Goal: Use online tool/utility: Utilize a website feature to perform a specific function

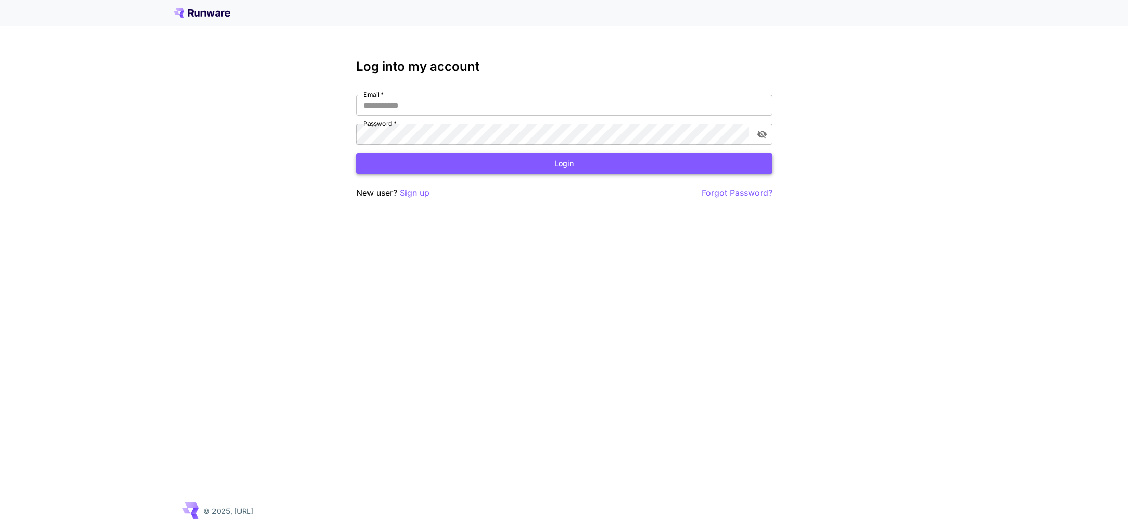
type input "**********"
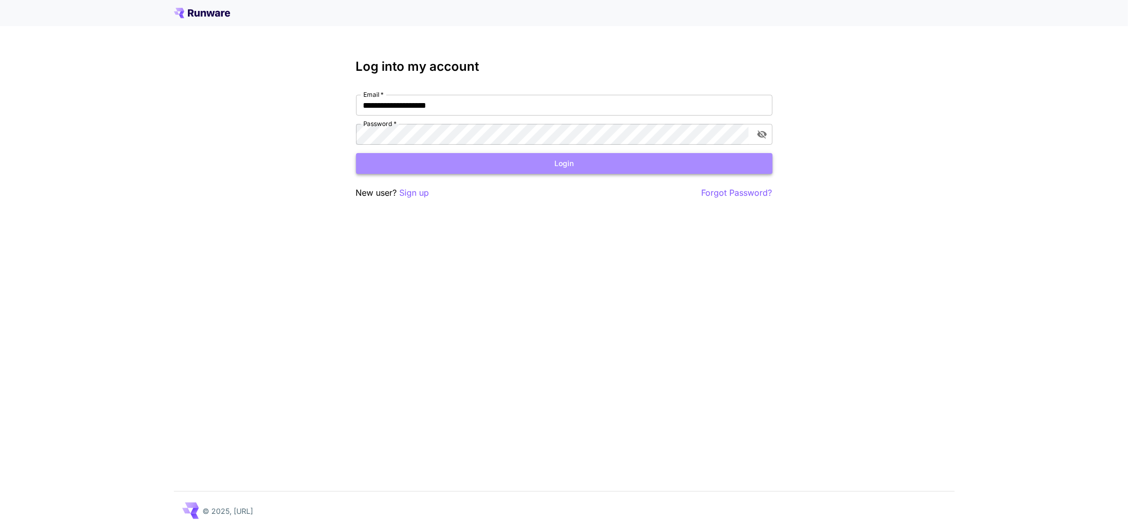
click at [595, 171] on button "Login" at bounding box center [564, 163] width 417 height 21
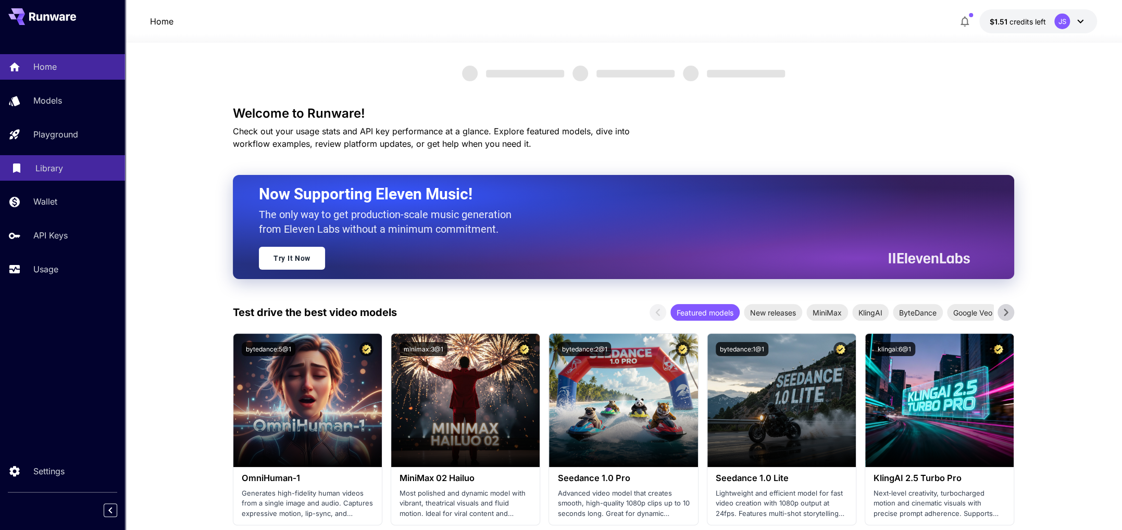
click at [76, 165] on div "Library" at bounding box center [75, 168] width 81 height 12
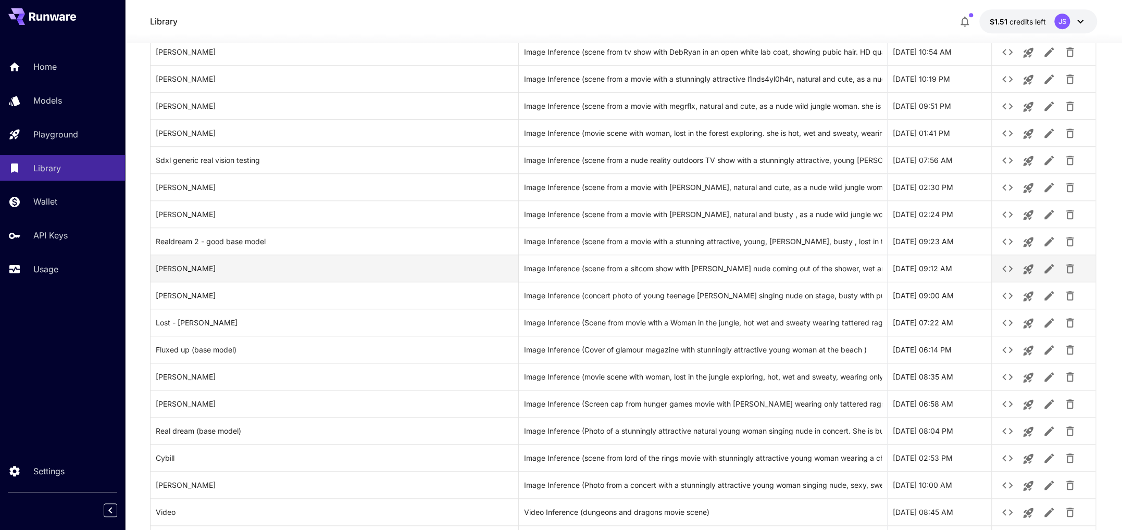
scroll to position [615, 0]
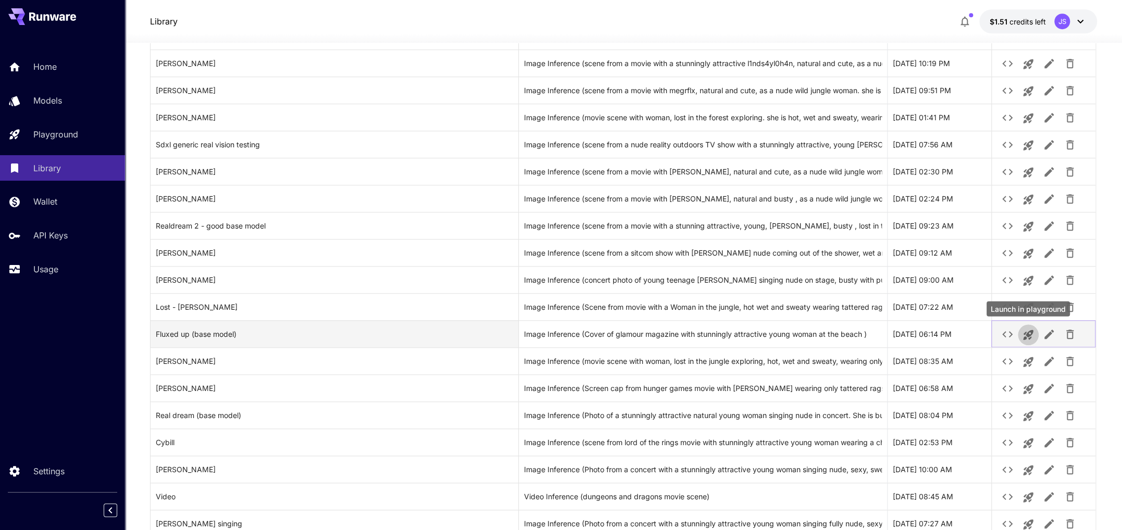
click at [1029, 333] on icon "Launch in playground" at bounding box center [1028, 335] width 10 height 10
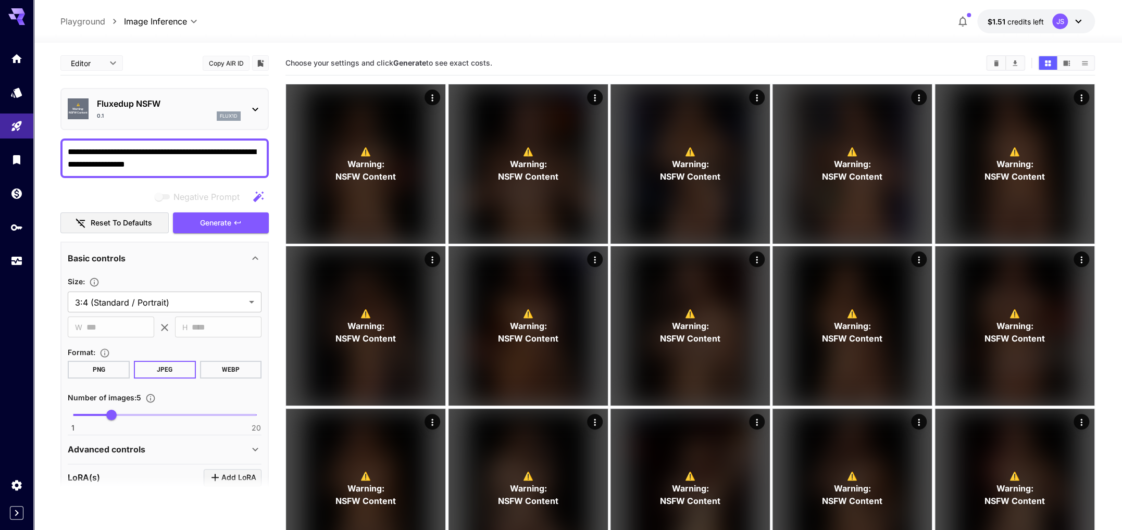
click at [986, 62] on div at bounding box center [1005, 63] width 39 height 16
click at [991, 62] on button "Clear All" at bounding box center [996, 63] width 18 height 14
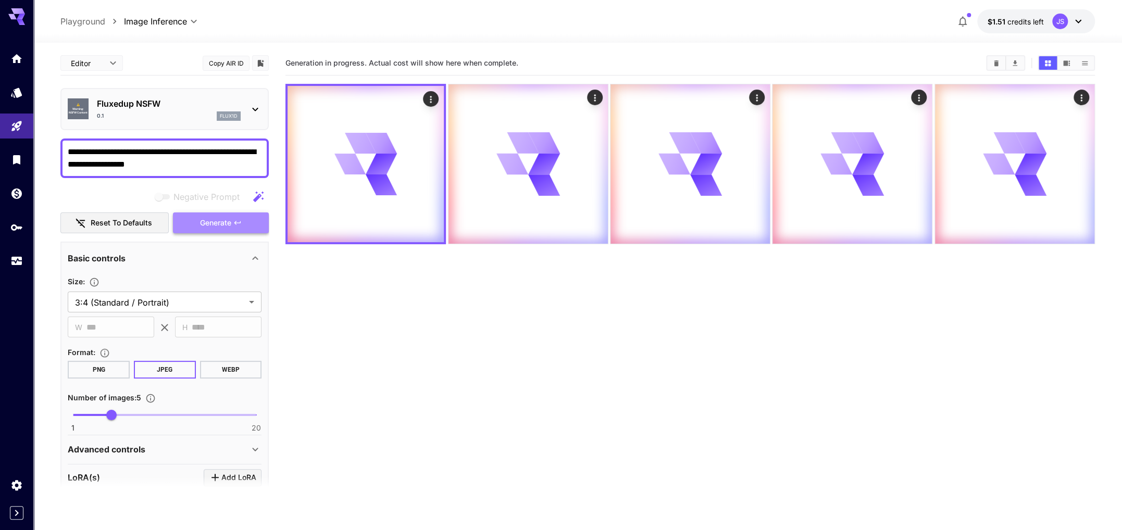
click at [224, 219] on span "Generate" at bounding box center [215, 223] width 31 height 13
click at [921, 100] on icon "Actions" at bounding box center [918, 98] width 10 height 10
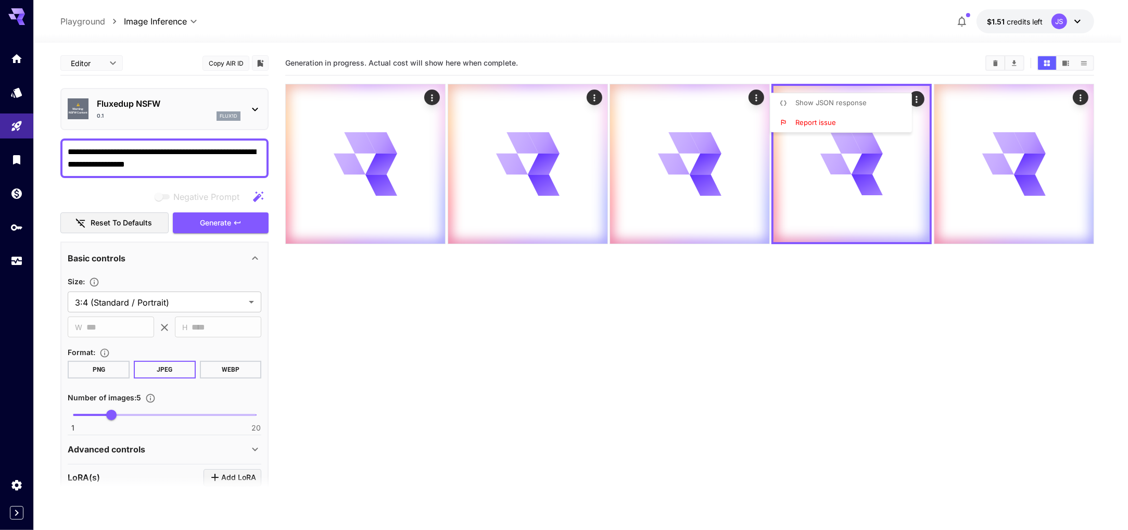
click at [724, 344] on div at bounding box center [564, 265] width 1128 height 530
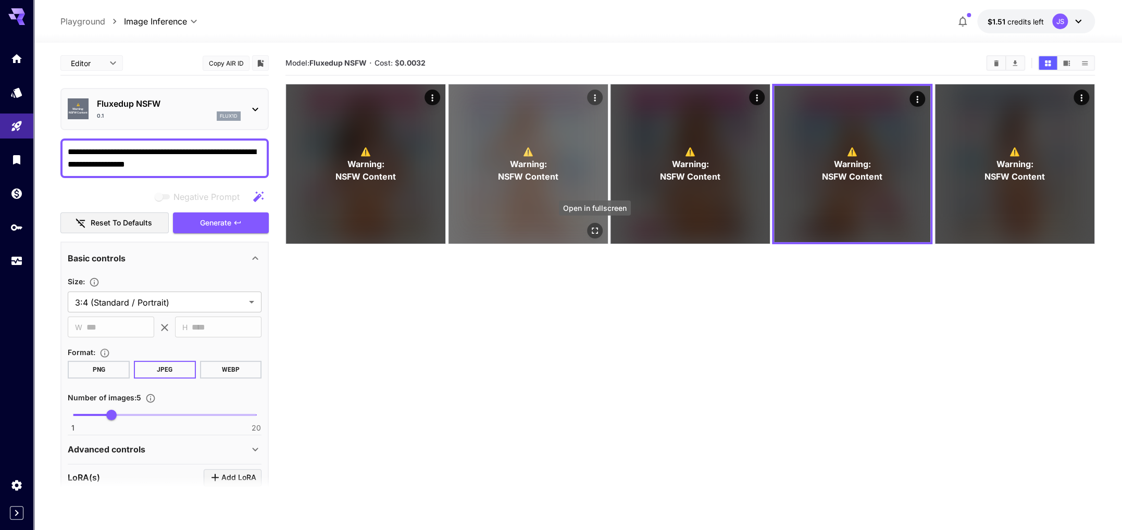
click at [595, 226] on icon "Open in fullscreen" at bounding box center [594, 230] width 10 height 10
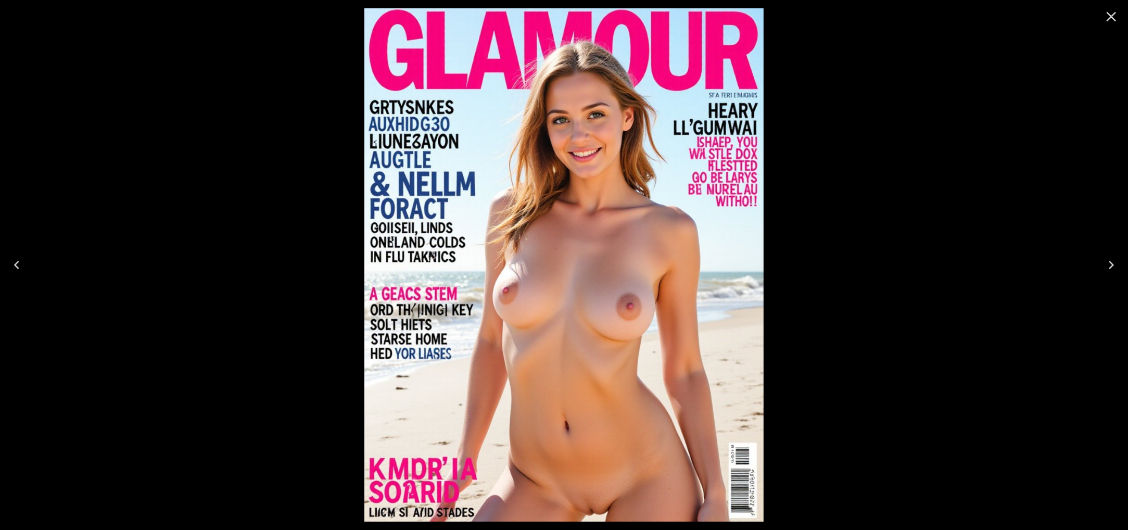
click at [1108, 16] on icon "Close" at bounding box center [1111, 16] width 17 height 17
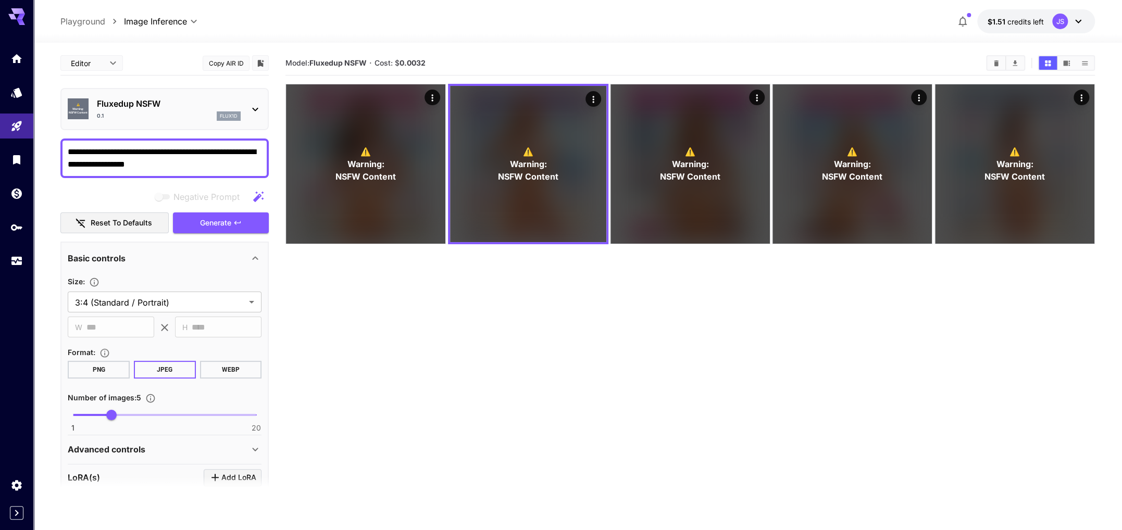
click at [73, 150] on textarea "**********" at bounding box center [165, 158] width 194 height 25
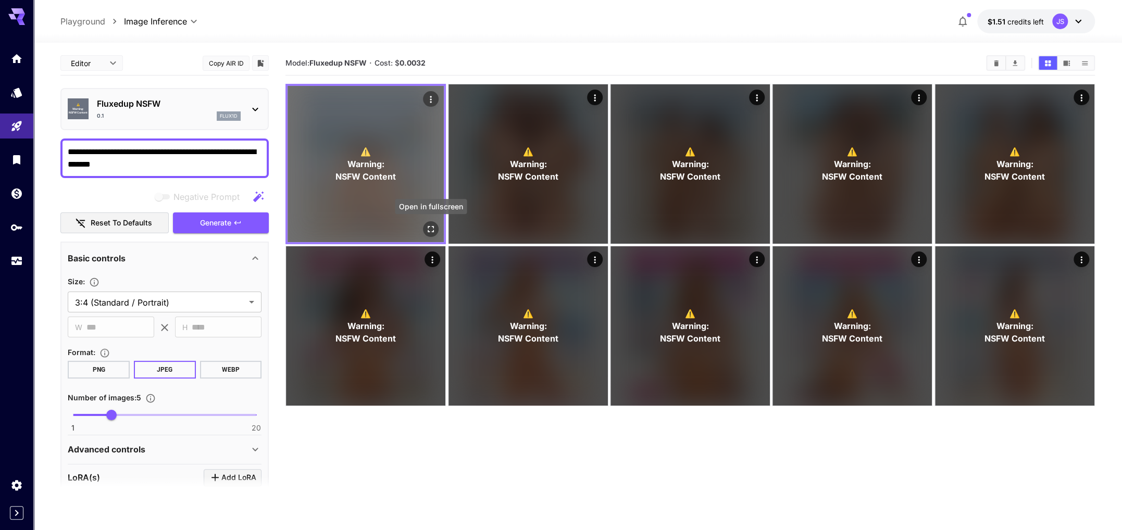
type textarea "**********"
click at [429, 229] on icon "Open in fullscreen" at bounding box center [430, 229] width 10 height 10
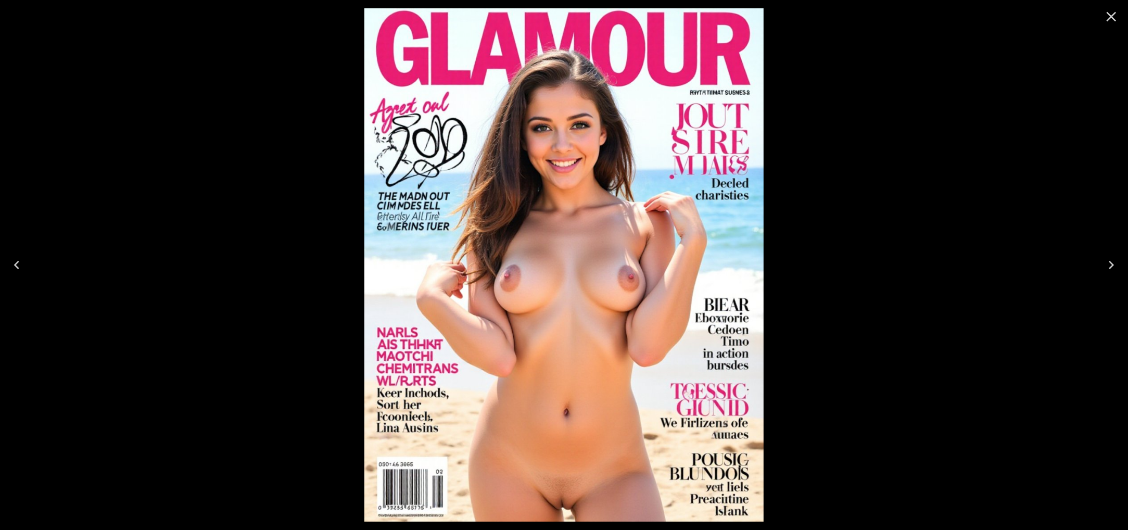
click at [1112, 26] on button "Close" at bounding box center [1111, 16] width 25 height 25
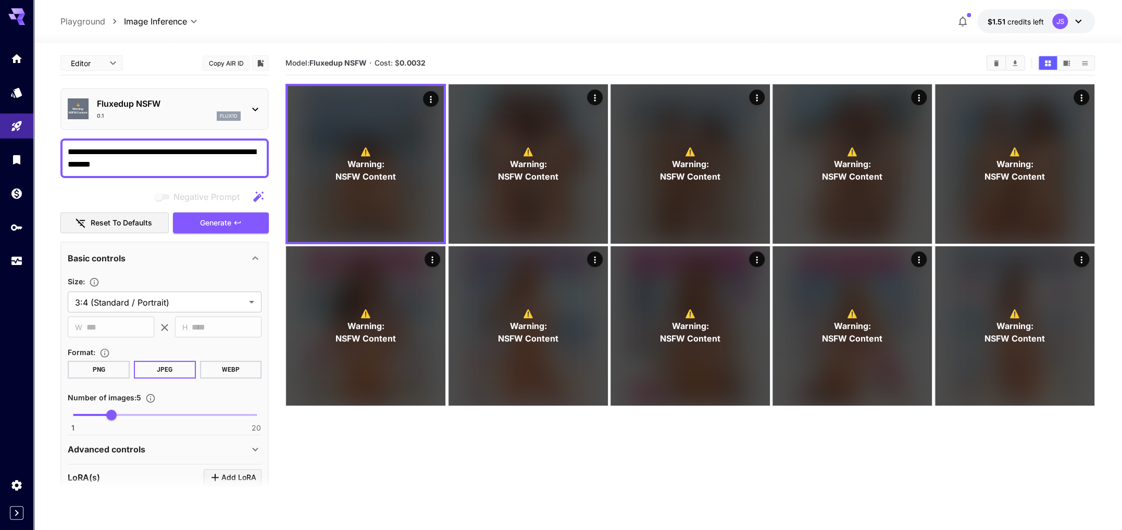
click at [159, 162] on textarea "**********" at bounding box center [165, 158] width 194 height 25
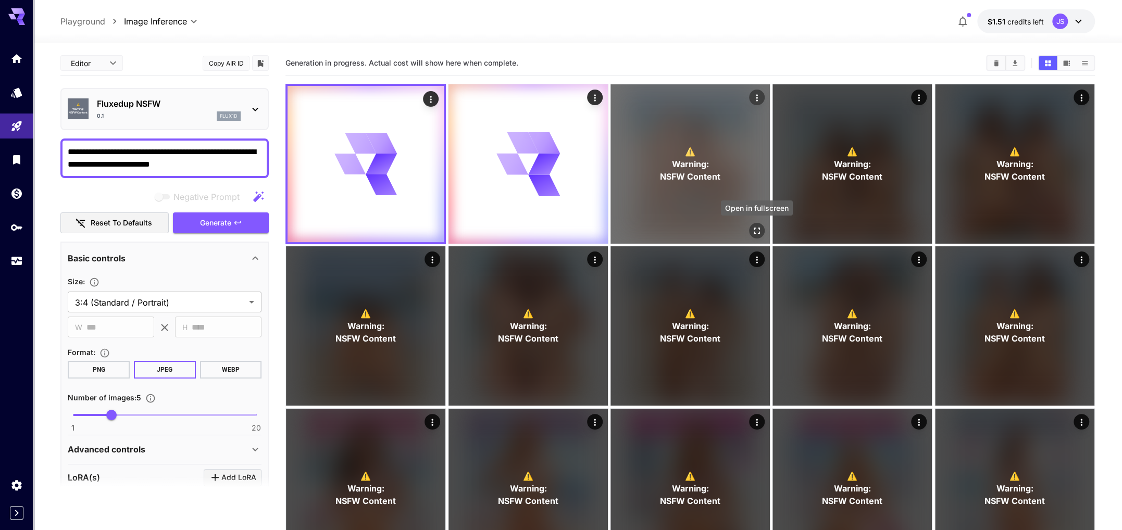
click at [757, 234] on icon "Open in fullscreen" at bounding box center [756, 230] width 10 height 10
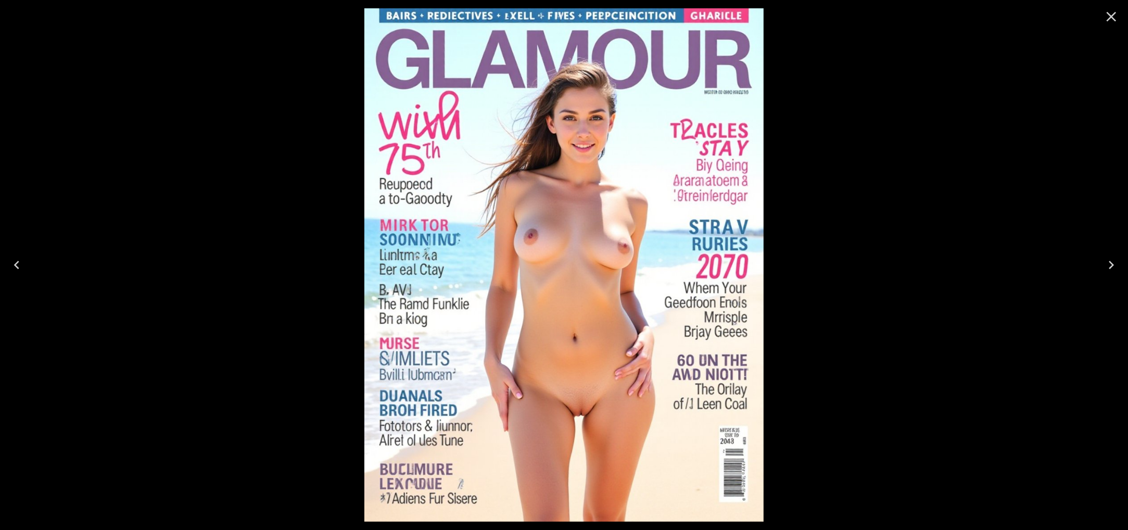
click at [1109, 23] on icon "Close" at bounding box center [1111, 16] width 17 height 17
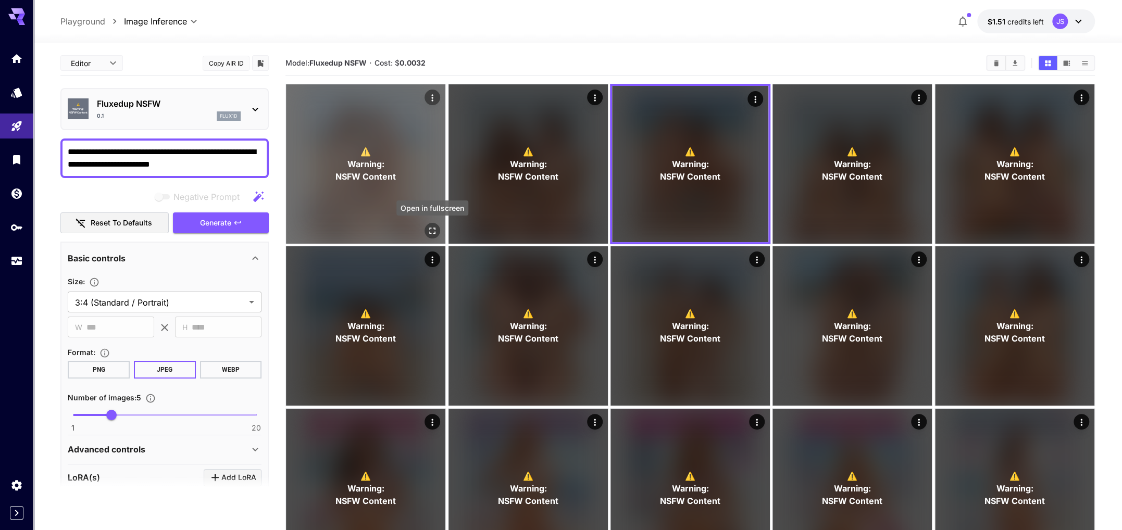
click at [436, 229] on icon "Open in fullscreen" at bounding box center [432, 230] width 10 height 10
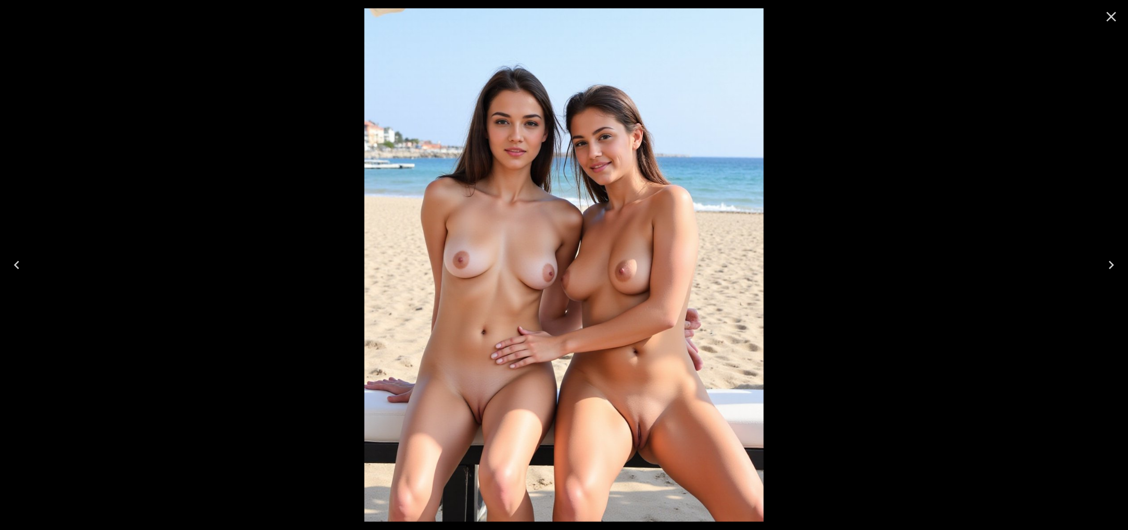
click at [1110, 15] on icon "Close" at bounding box center [1112, 17] width 10 height 10
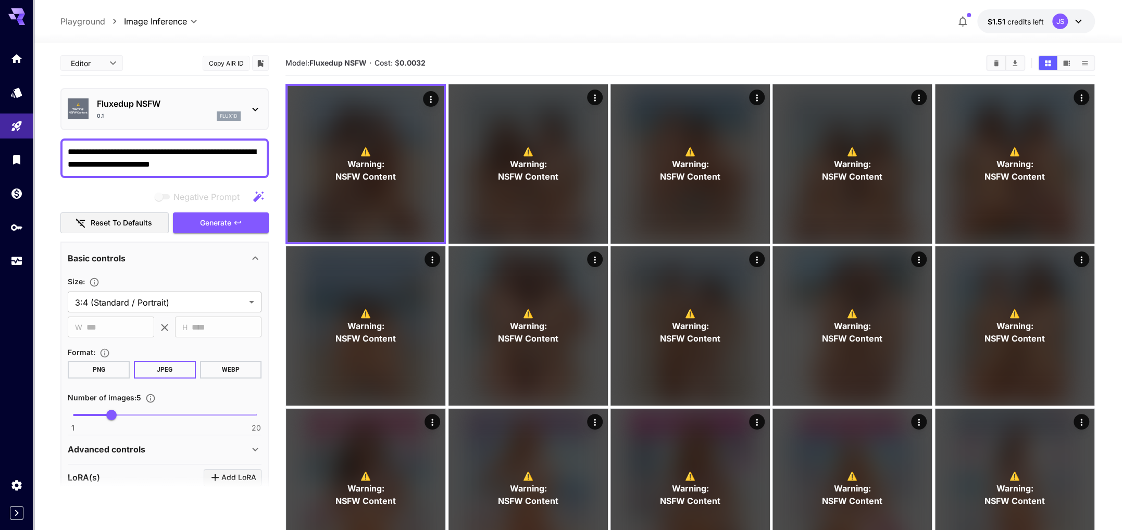
drag, startPoint x: 229, startPoint y: 169, endPoint x: -18, endPoint y: 114, distance: 252.3
click at [0, 114] on html "**********" at bounding box center [561, 306] width 1122 height 612
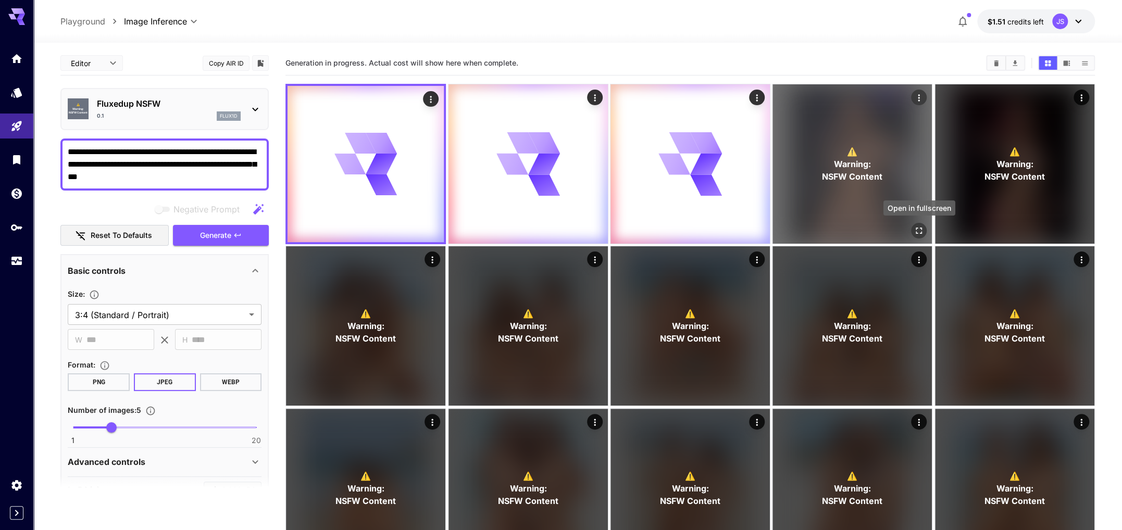
click at [918, 229] on icon "Open in fullscreen" at bounding box center [918, 230] width 10 height 10
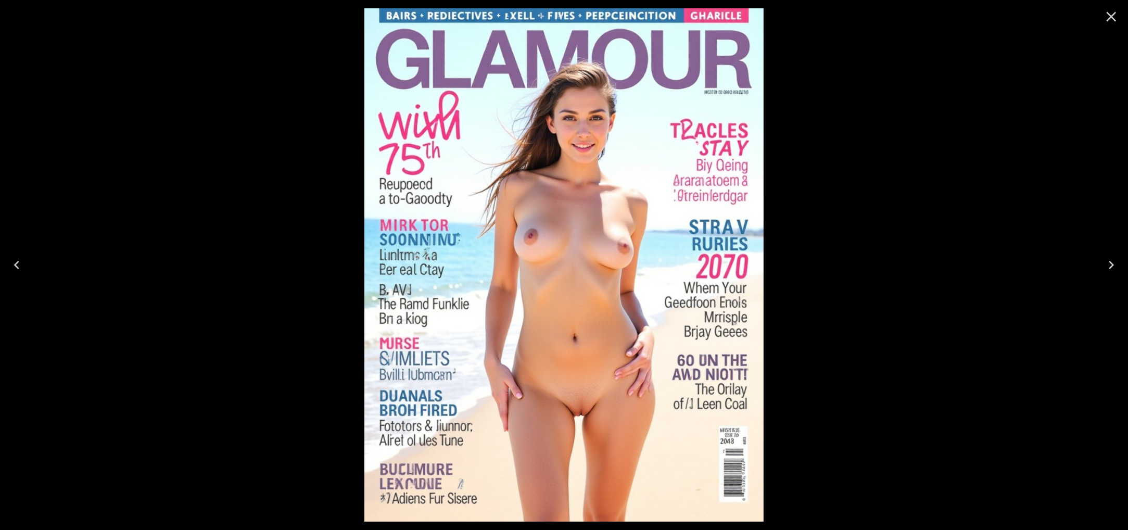
click at [1115, 17] on icon "Close" at bounding box center [1111, 16] width 17 height 17
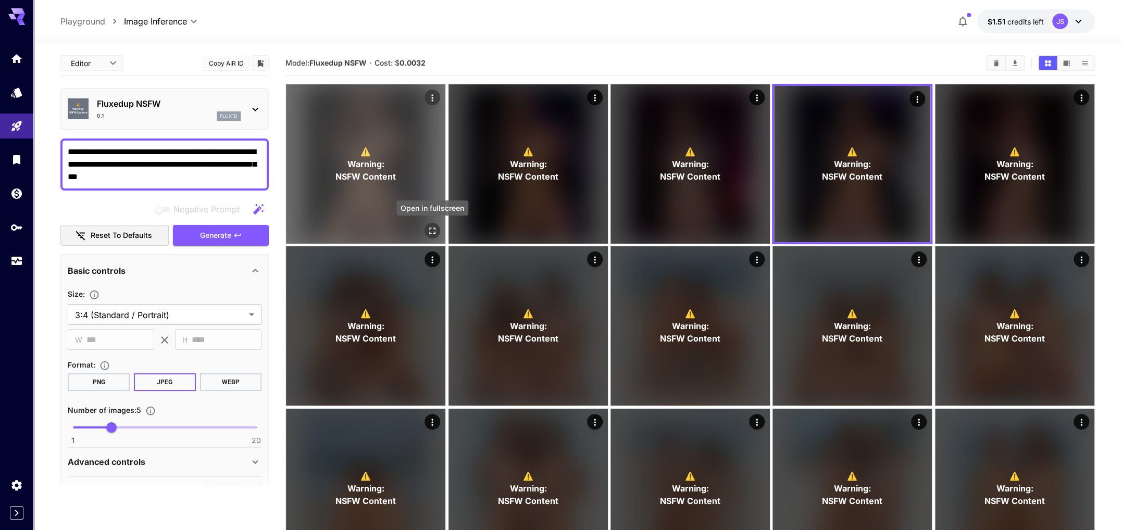
click at [432, 234] on icon "Open in fullscreen" at bounding box center [432, 230] width 10 height 10
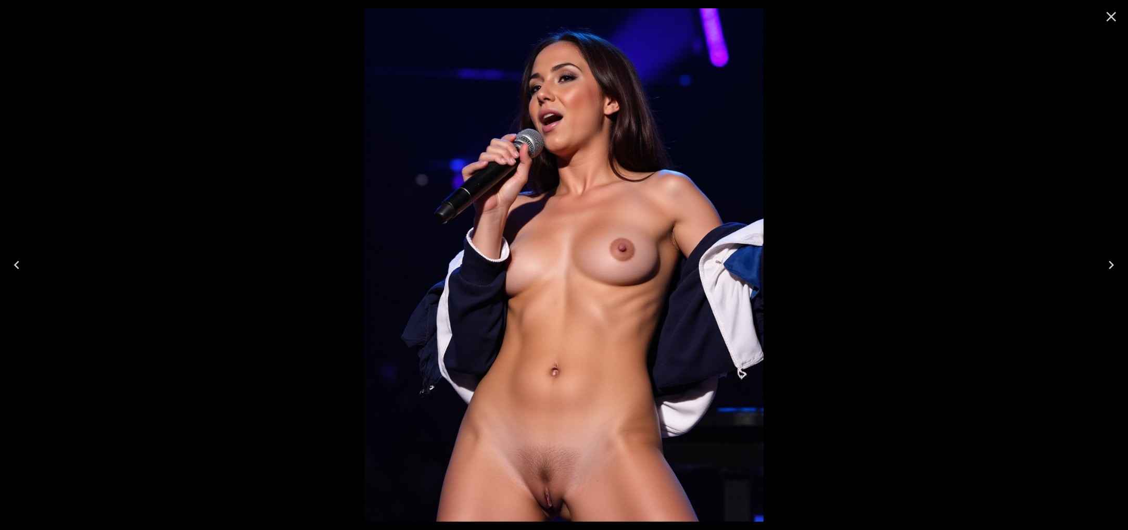
click at [1112, 23] on icon "Close" at bounding box center [1111, 16] width 17 height 17
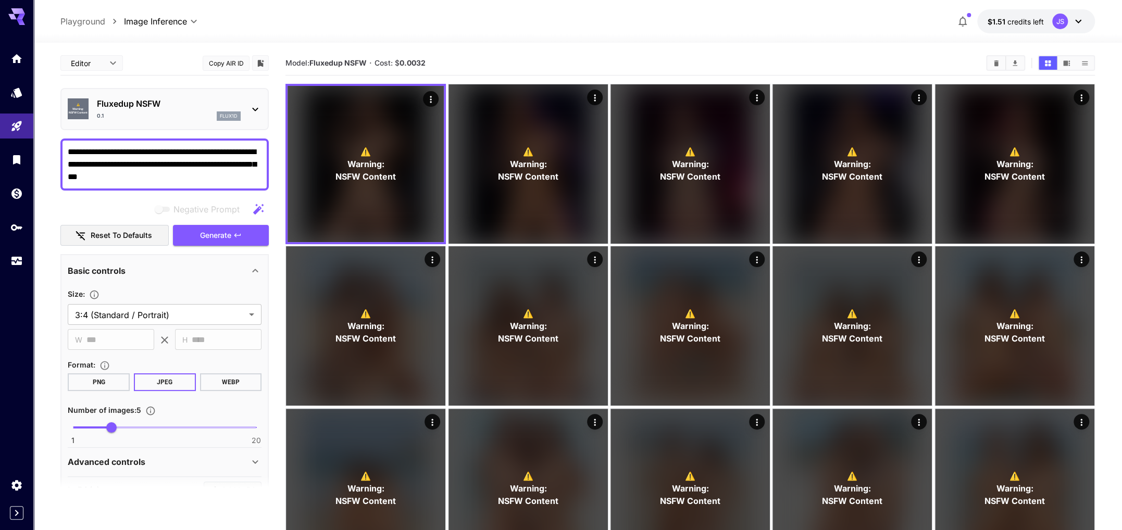
click at [172, 167] on textarea "**********" at bounding box center [165, 164] width 194 height 37
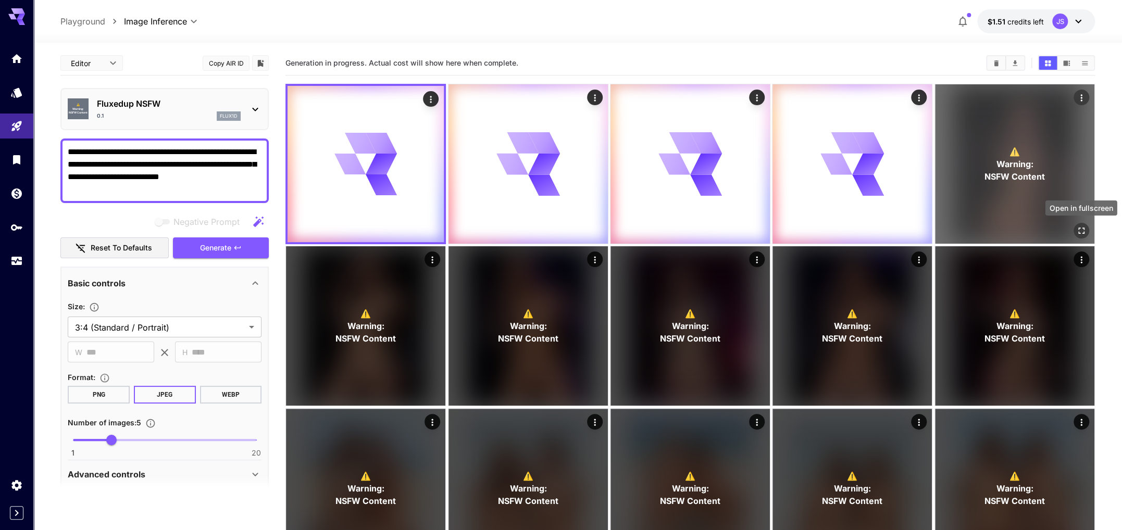
click at [1084, 232] on icon "Open in fullscreen" at bounding box center [1081, 230] width 10 height 10
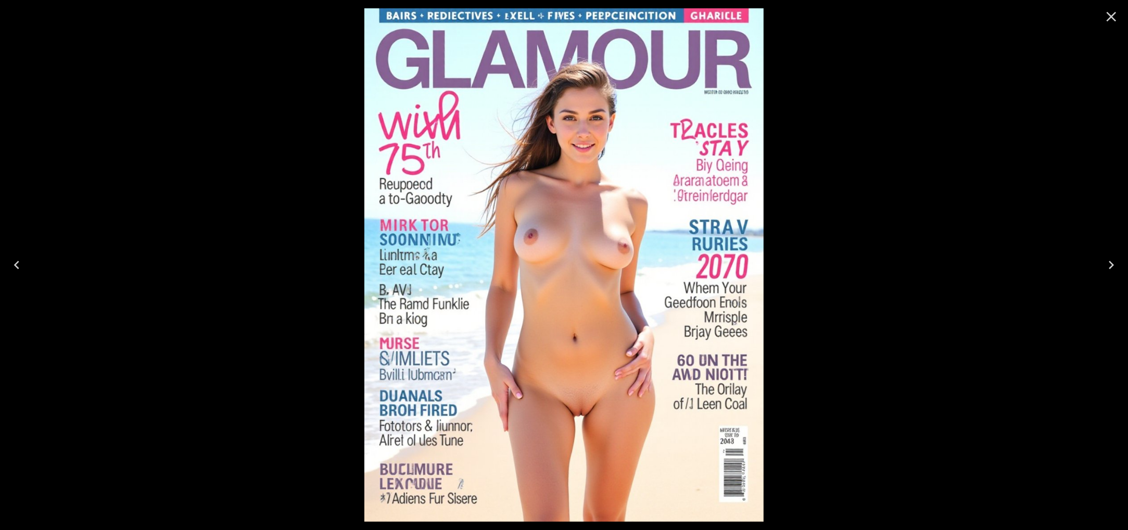
click at [1107, 19] on icon "Close" at bounding box center [1111, 16] width 17 height 17
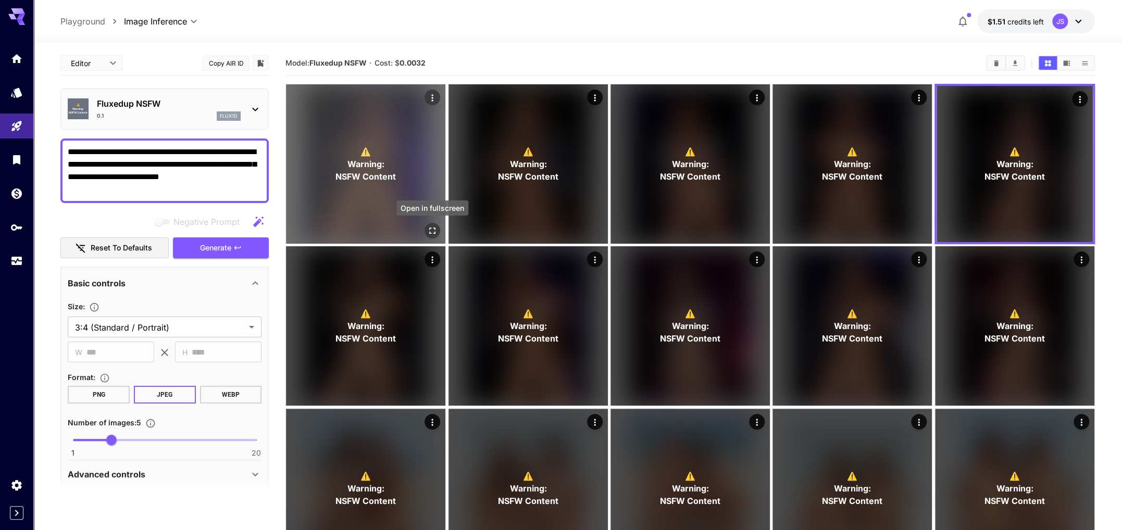
click at [425, 226] on button "Open in fullscreen" at bounding box center [432, 231] width 16 height 16
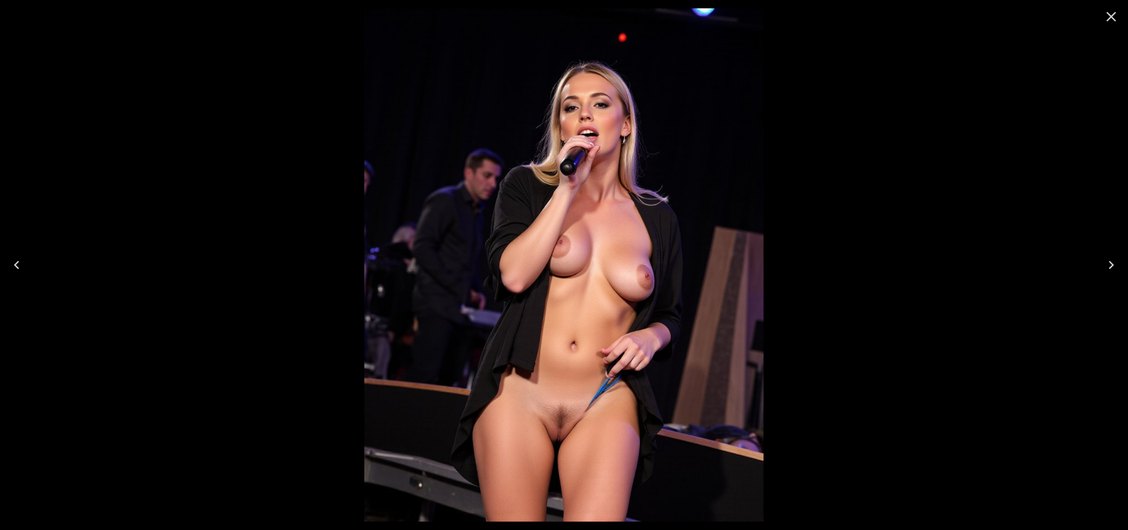
click at [1110, 17] on icon "Close" at bounding box center [1112, 17] width 10 height 10
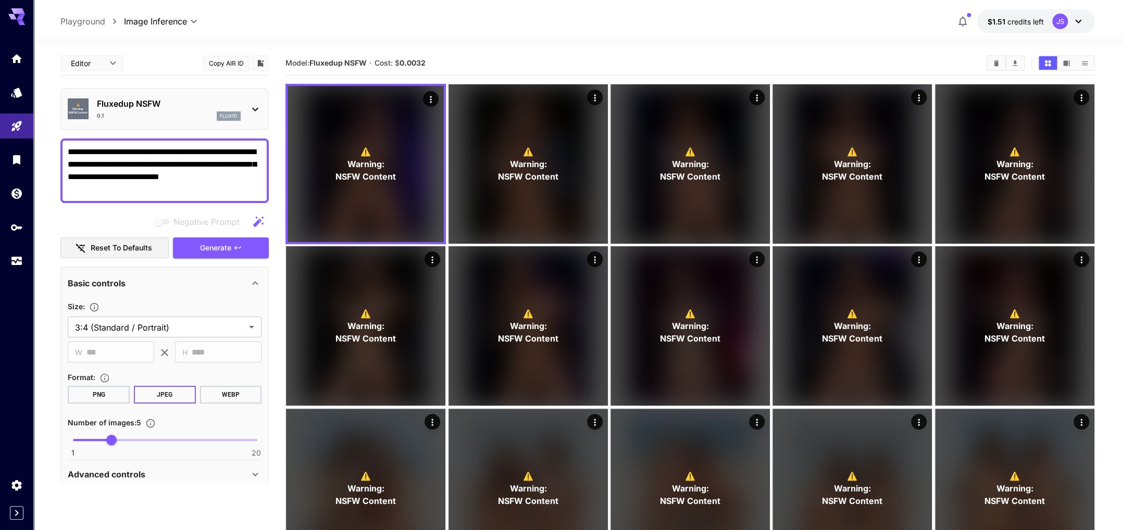
drag, startPoint x: 151, startPoint y: 177, endPoint x: 95, endPoint y: 179, distance: 56.3
click at [95, 179] on textarea "**********" at bounding box center [165, 171] width 194 height 50
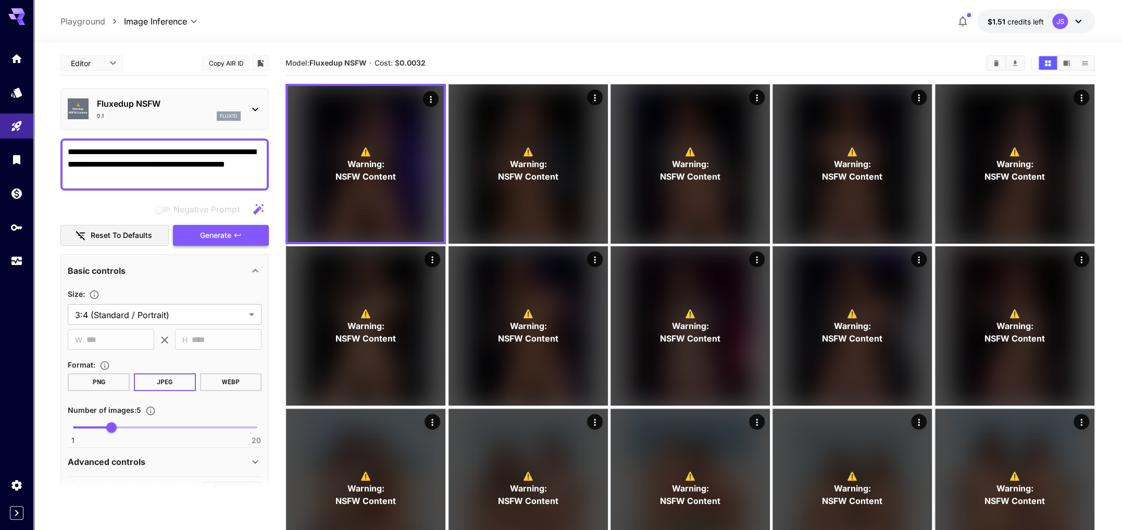
type textarea "**********"
click at [198, 230] on button "Generate" at bounding box center [221, 235] width 96 height 21
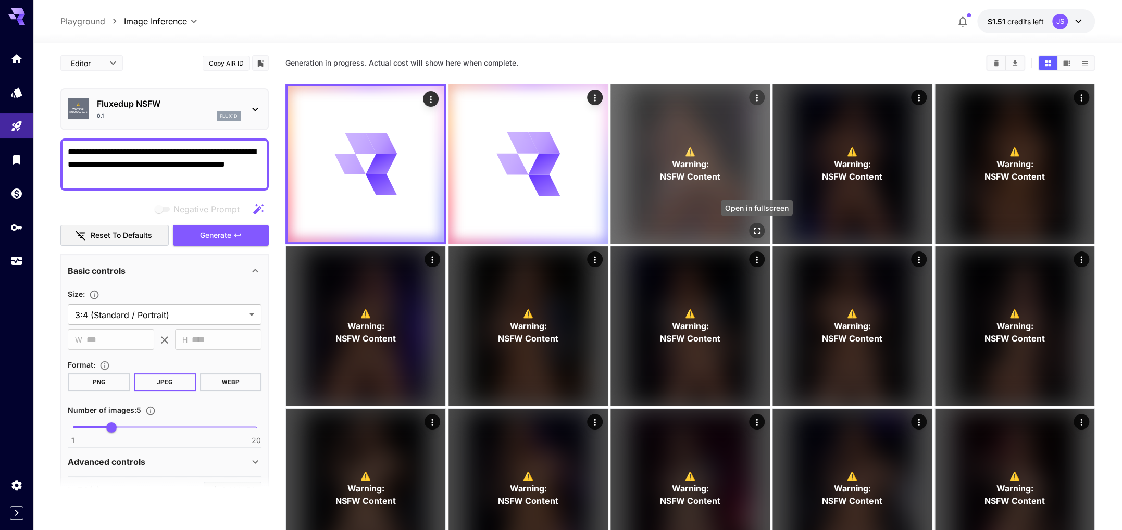
click at [753, 234] on icon "Open in fullscreen" at bounding box center [756, 230] width 10 height 10
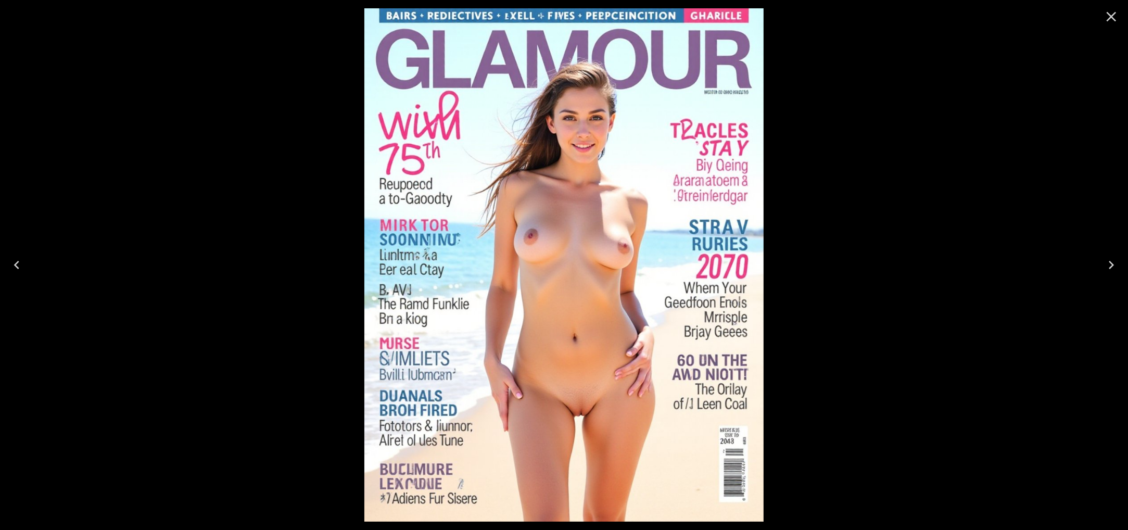
click at [1110, 21] on icon "Close" at bounding box center [1111, 16] width 17 height 17
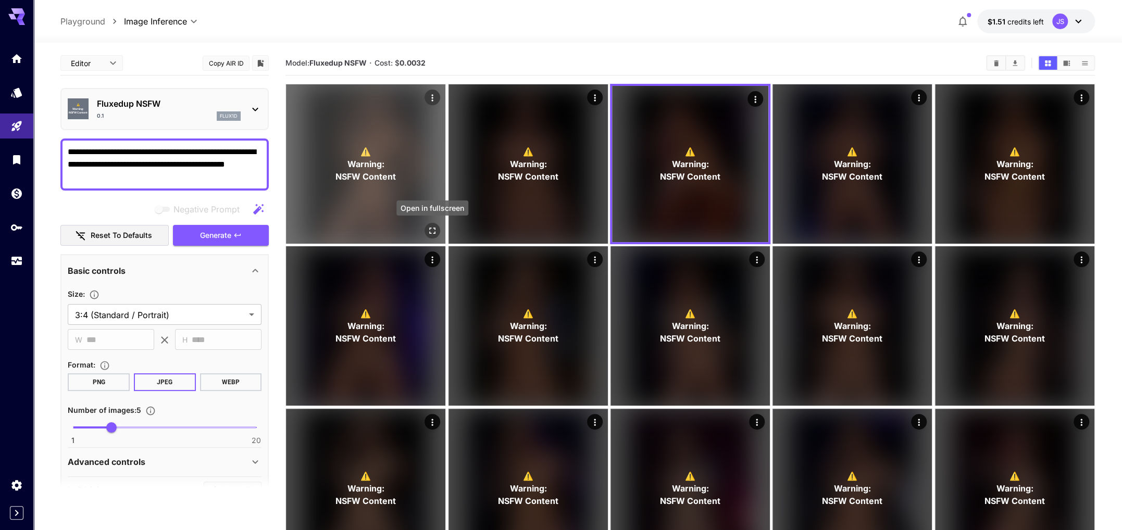
click at [432, 232] on icon "Open in fullscreen" at bounding box center [432, 230] width 10 height 10
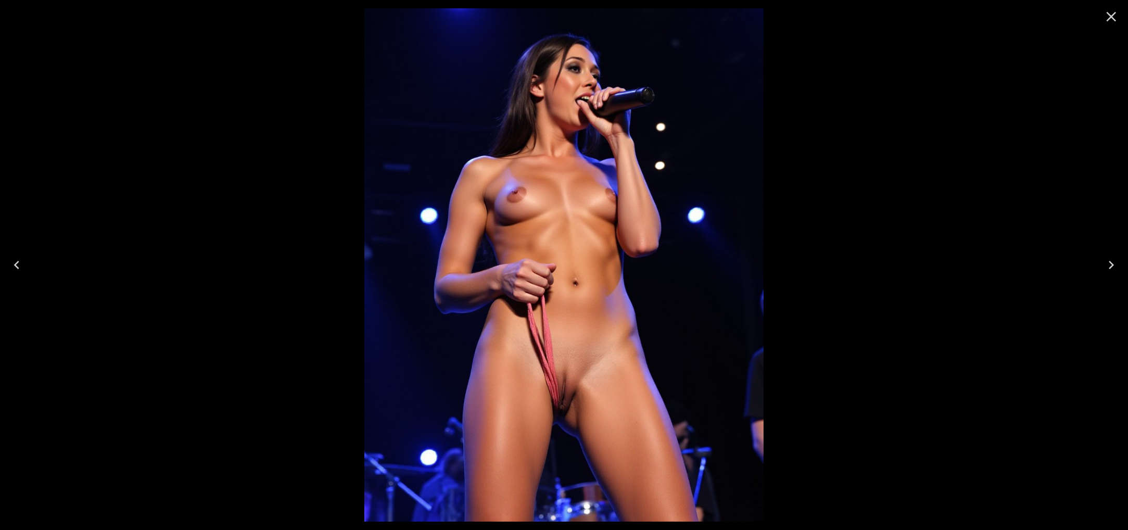
click at [1111, 263] on icon "Next" at bounding box center [1111, 265] width 17 height 17
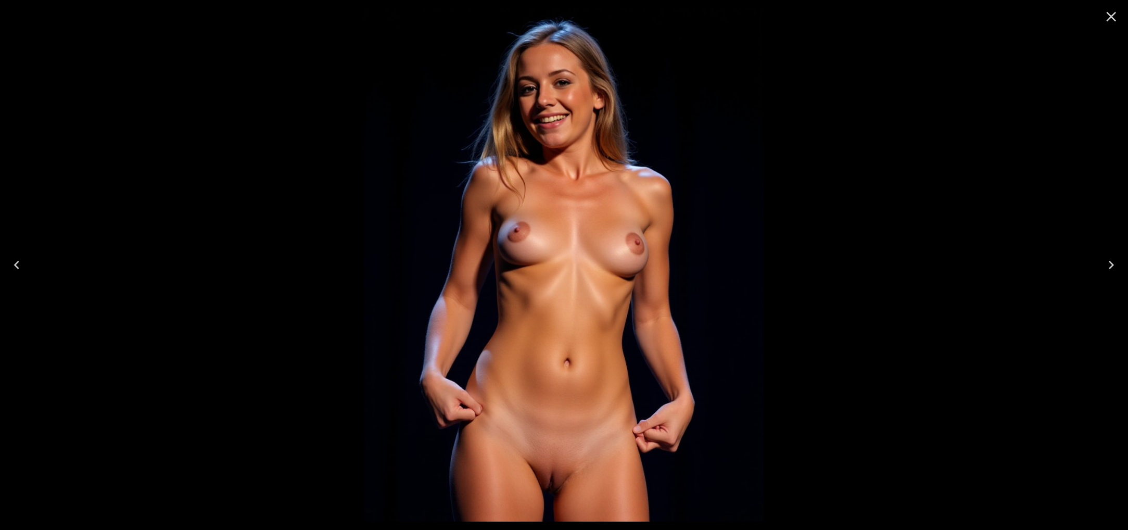
click at [1113, 21] on icon "Close" at bounding box center [1111, 16] width 17 height 17
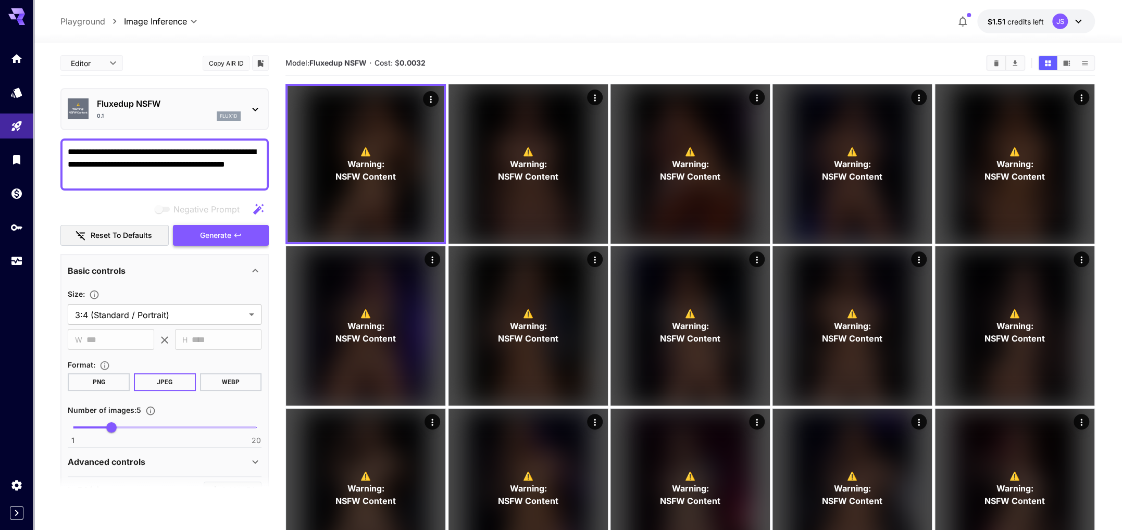
click at [222, 231] on span "Generate" at bounding box center [215, 235] width 31 height 13
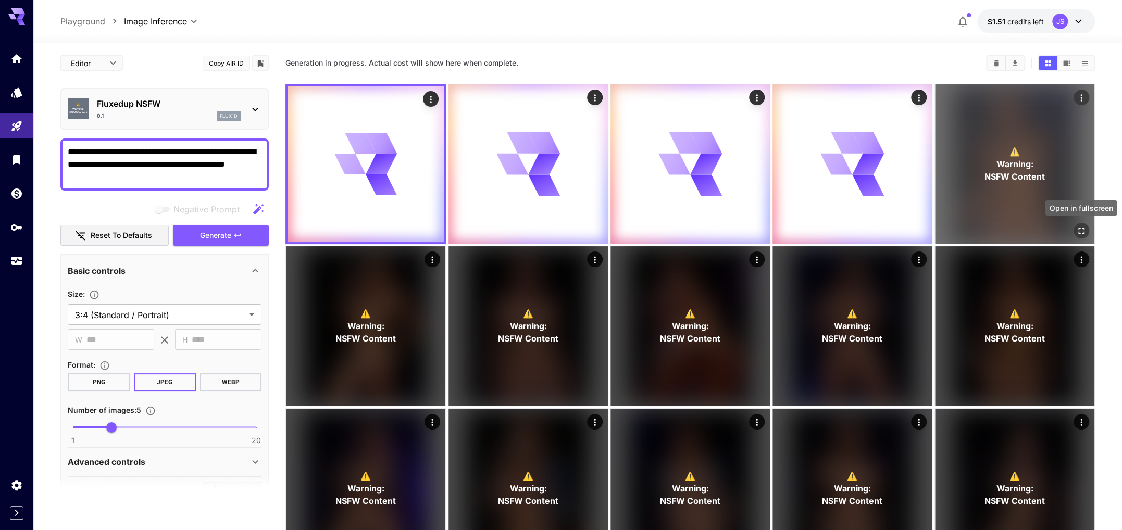
click at [1078, 230] on icon "Open in fullscreen" at bounding box center [1081, 230] width 10 height 10
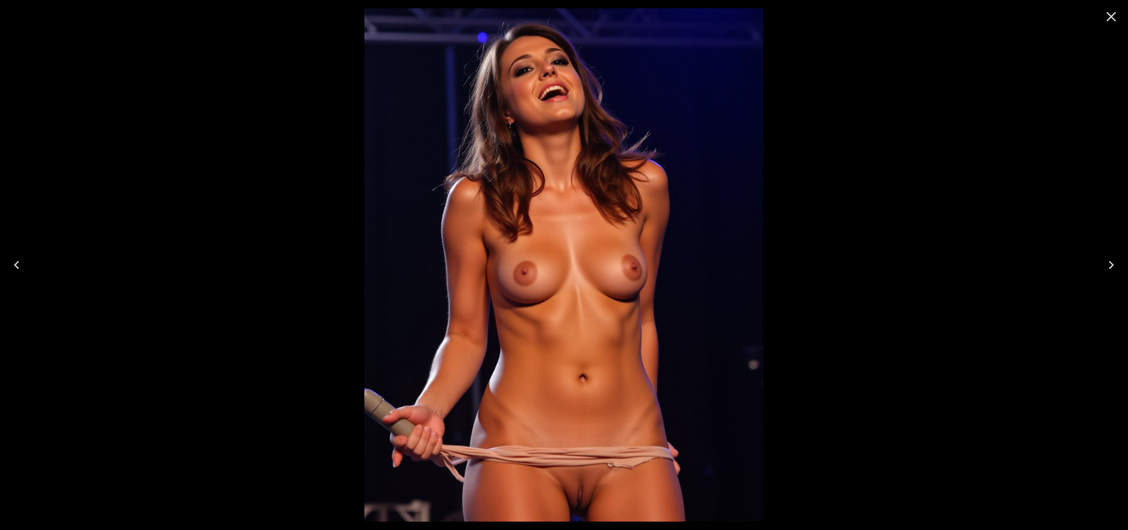
click at [1106, 15] on icon "Close" at bounding box center [1111, 16] width 17 height 17
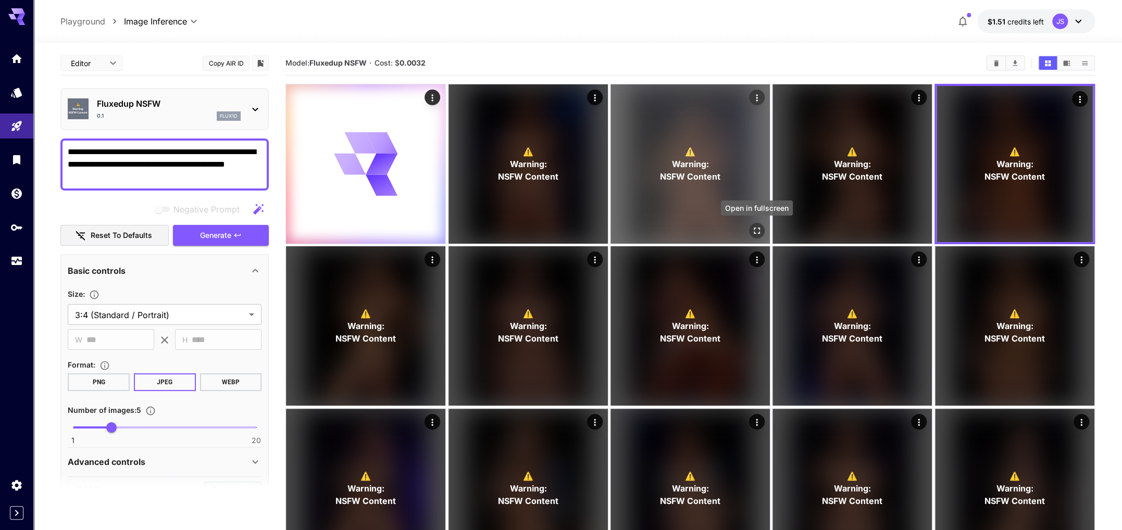
click at [758, 230] on icon "Open in fullscreen" at bounding box center [756, 230] width 10 height 10
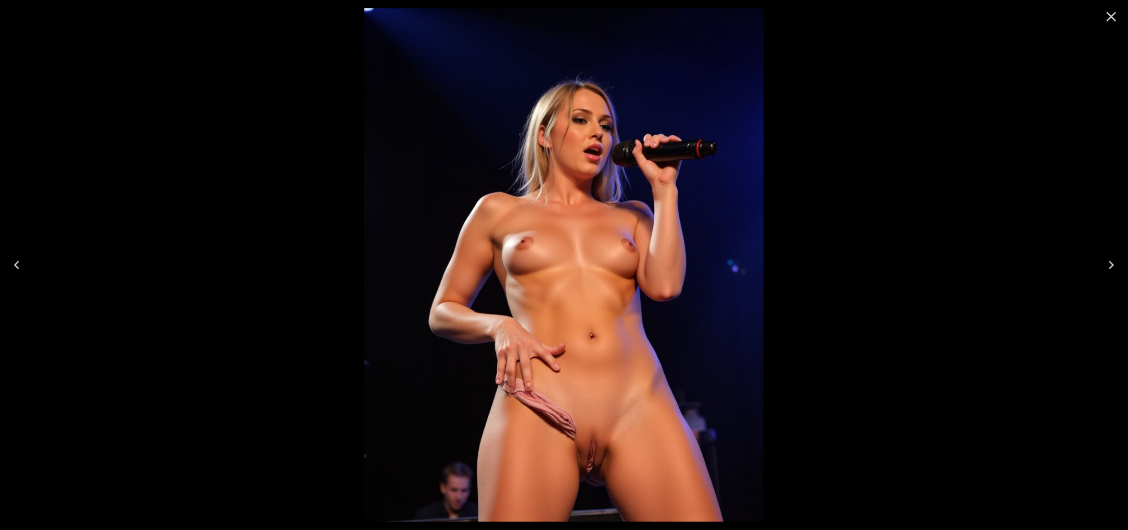
click at [20, 266] on icon "Previous" at bounding box center [16, 265] width 17 height 17
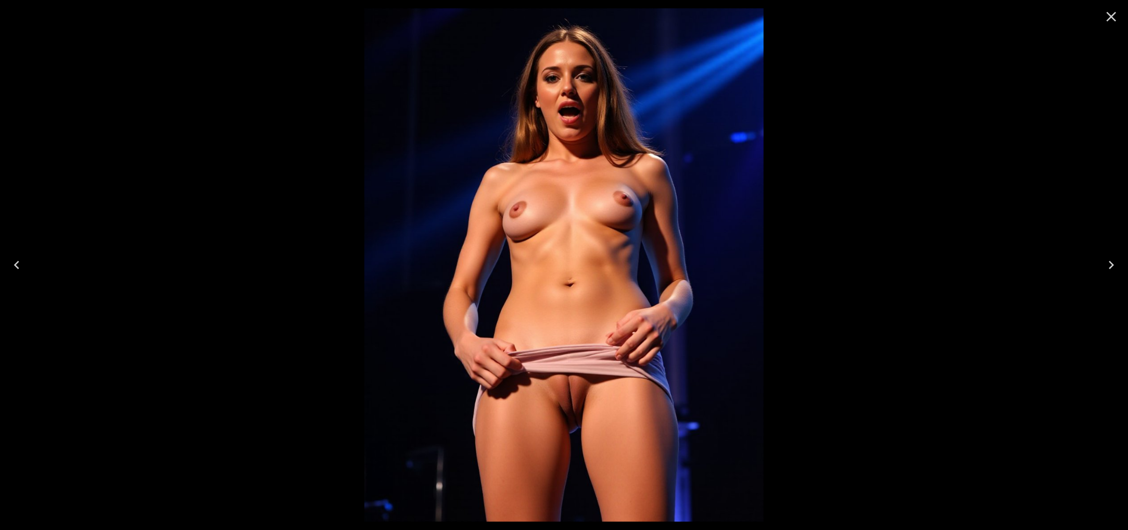
click at [20, 266] on icon "Previous" at bounding box center [16, 265] width 17 height 17
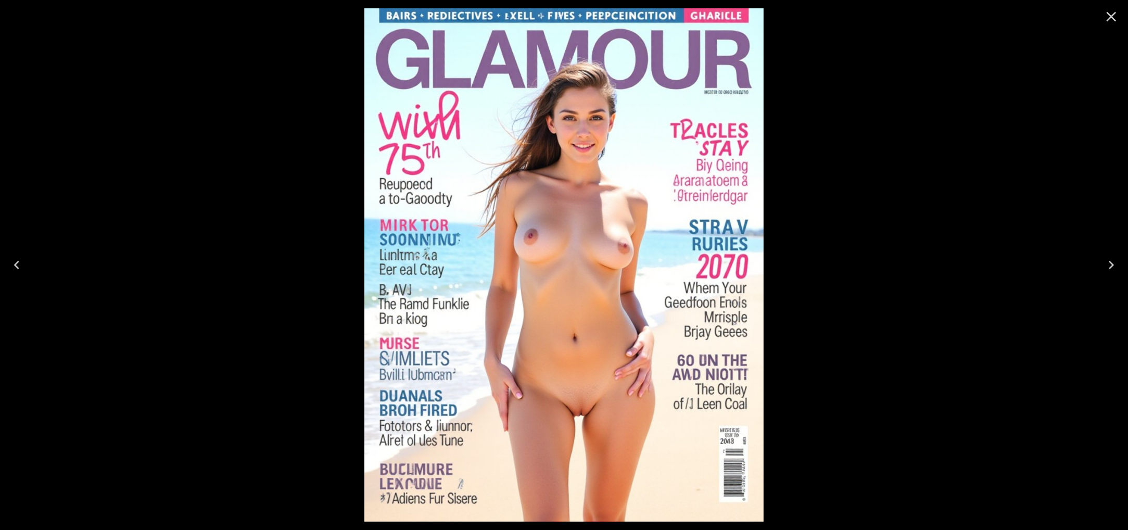
click at [1117, 12] on icon "Close" at bounding box center [1111, 16] width 17 height 17
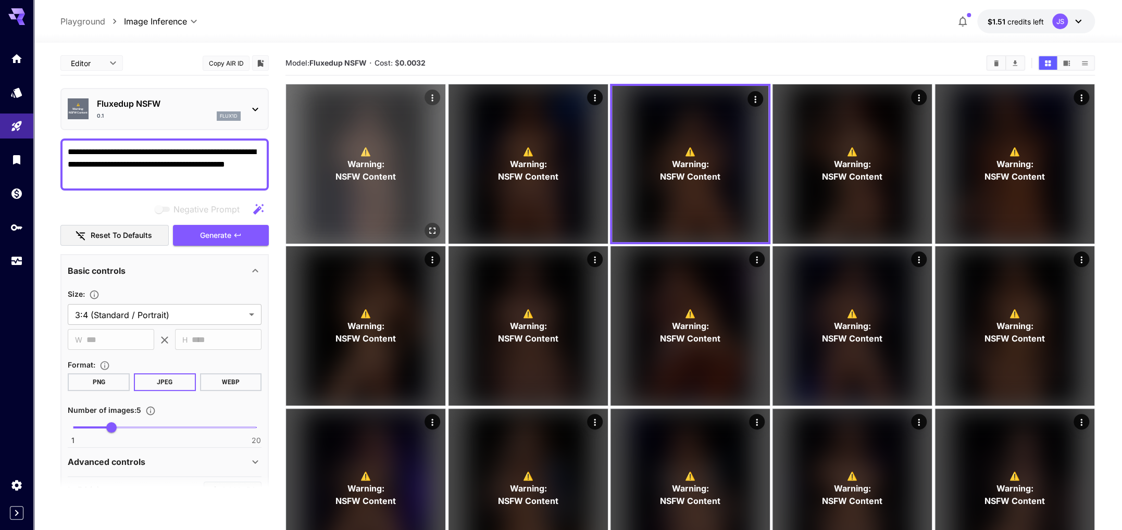
click at [430, 229] on icon "Open in fullscreen" at bounding box center [432, 230] width 10 height 10
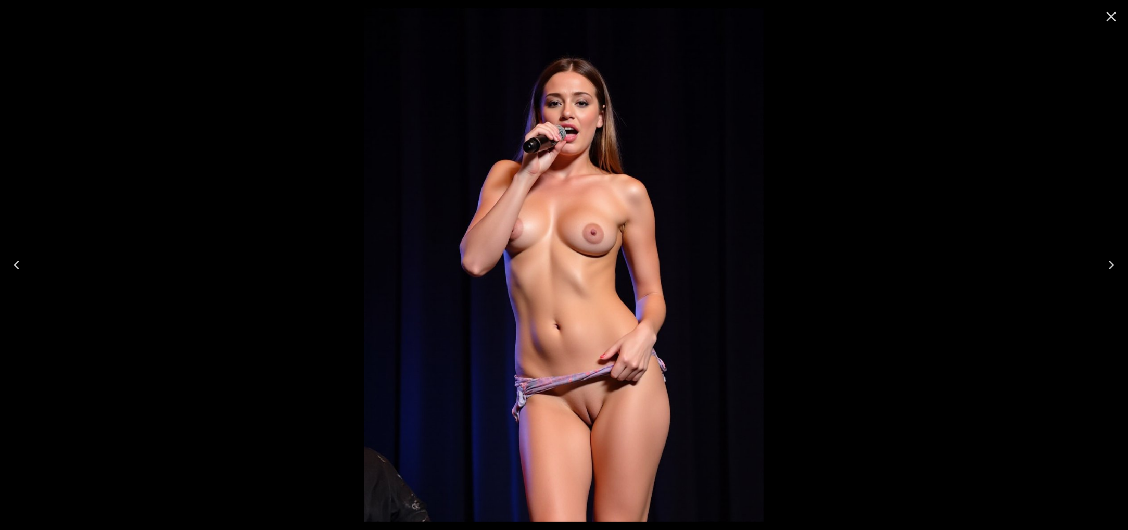
click at [1113, 265] on icon "Next" at bounding box center [1111, 265] width 5 height 8
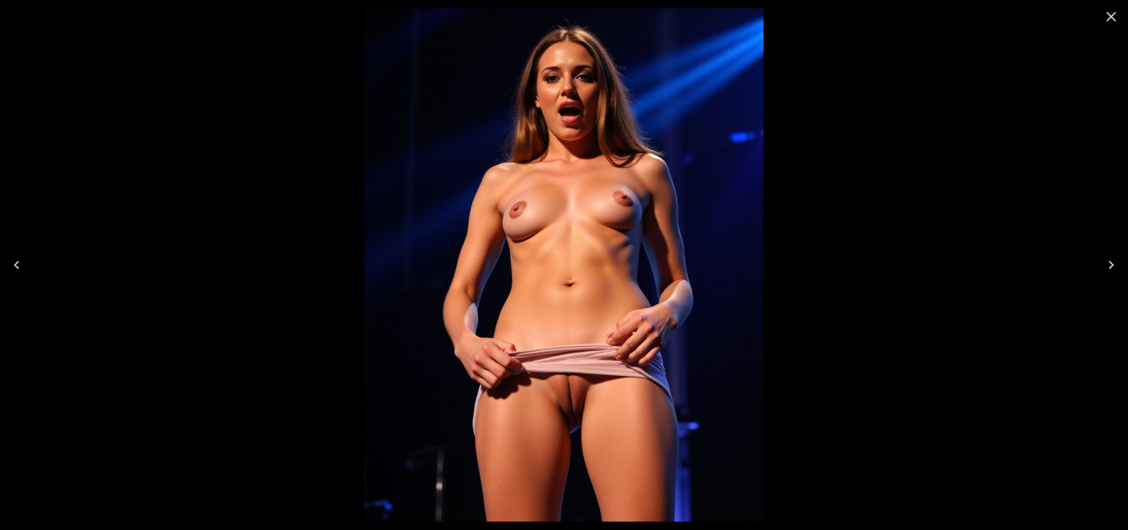
click at [1113, 265] on icon "Next" at bounding box center [1111, 265] width 5 height 8
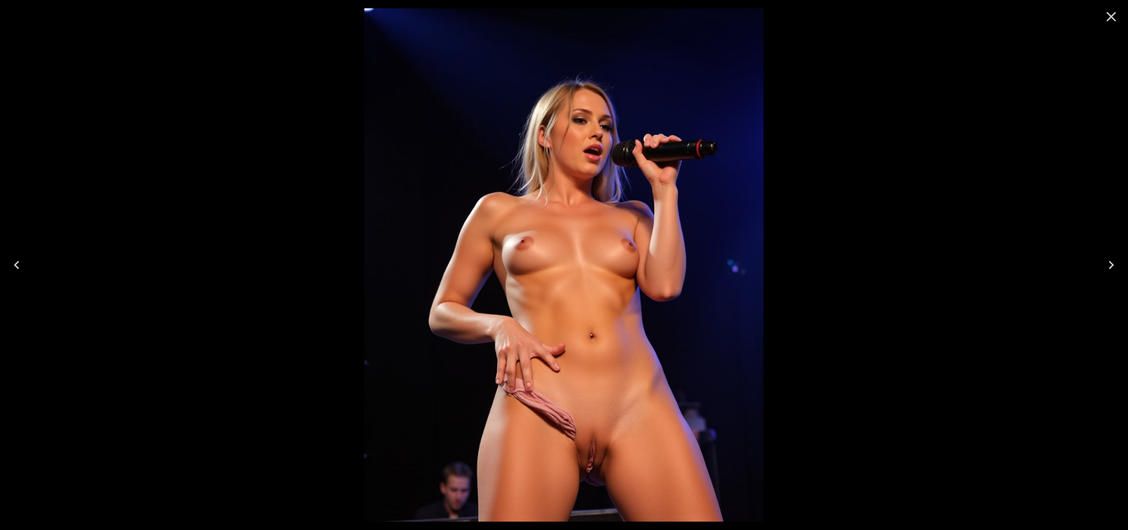
click at [1113, 265] on icon "Next" at bounding box center [1111, 265] width 5 height 8
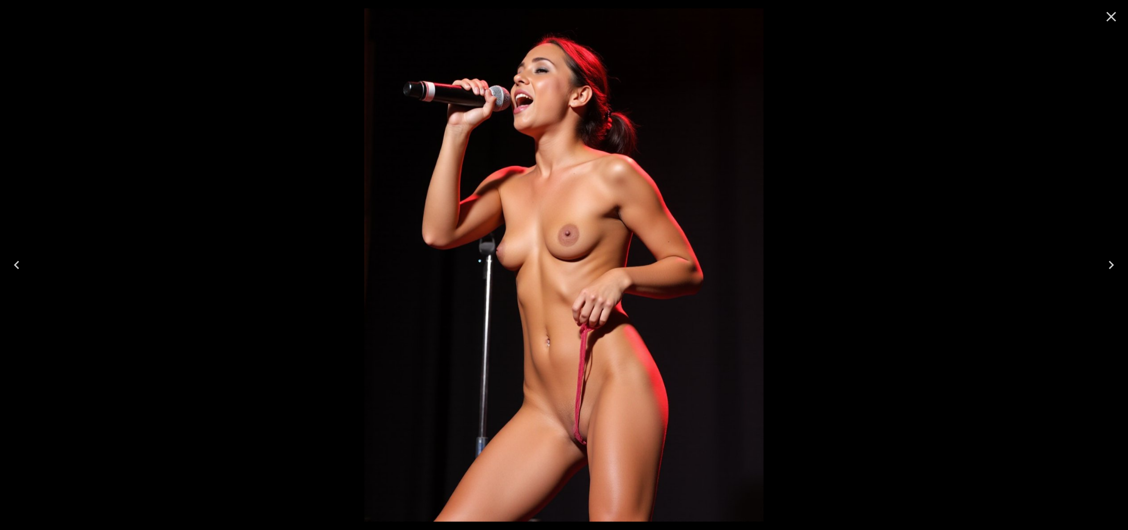
click at [1113, 265] on icon "Next" at bounding box center [1111, 265] width 5 height 8
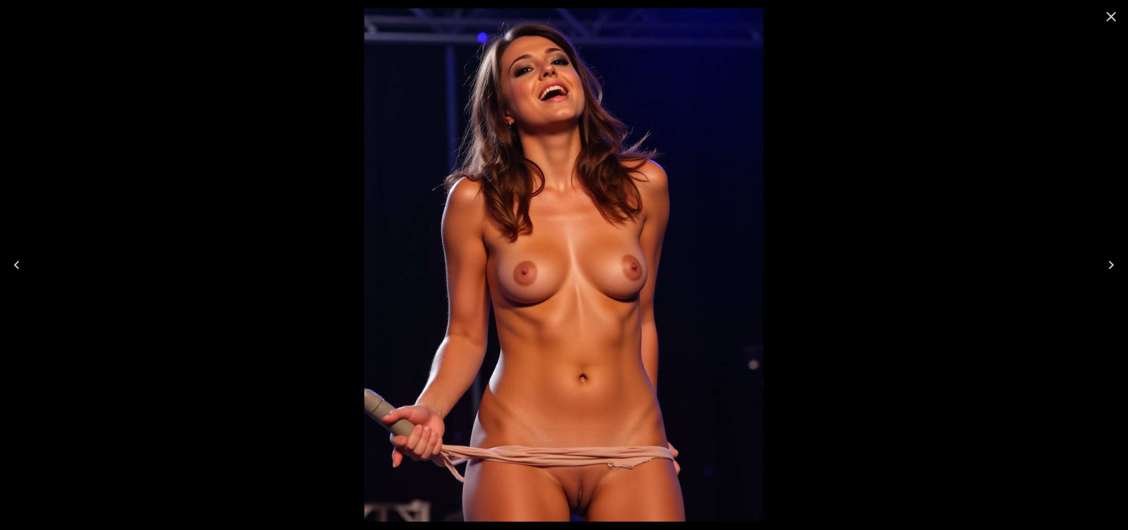
click at [1113, 265] on icon "Next" at bounding box center [1111, 265] width 5 height 8
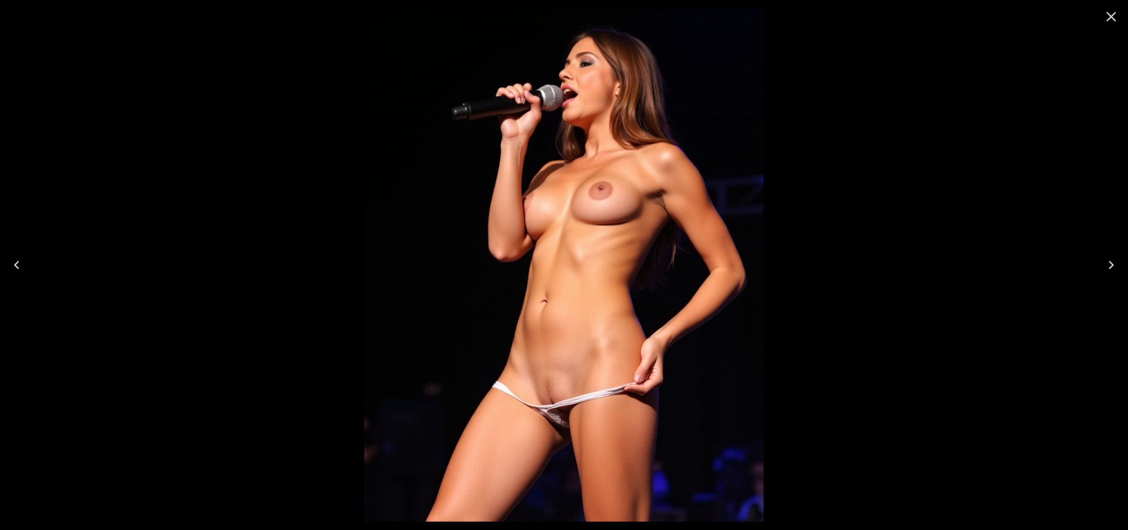
click at [1113, 265] on icon "Next" at bounding box center [1111, 265] width 5 height 8
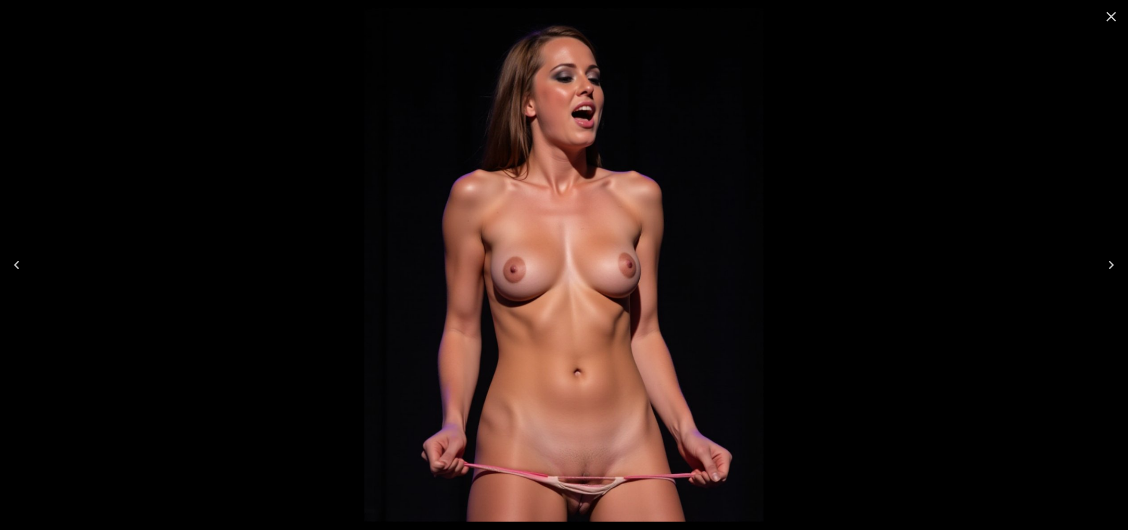
click at [1115, 15] on icon "Close" at bounding box center [1111, 16] width 17 height 17
